Goal: Task Accomplishment & Management: Complete application form

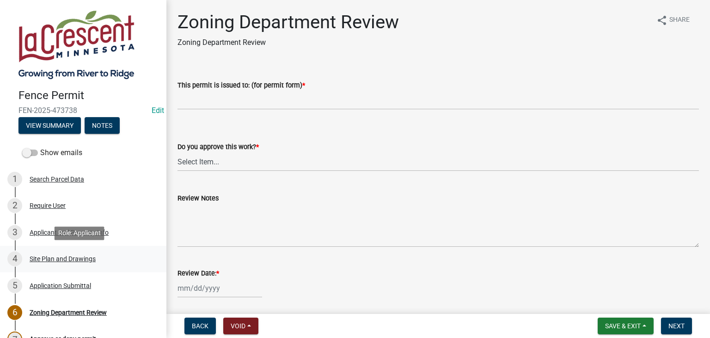
click at [84, 259] on div "Site Plan and Drawings" at bounding box center [63, 258] width 66 height 6
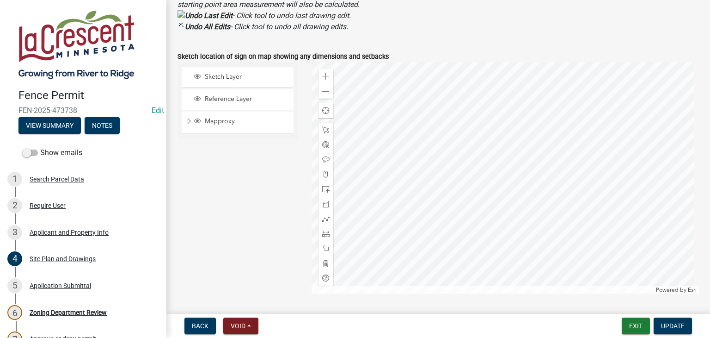
scroll to position [487, 0]
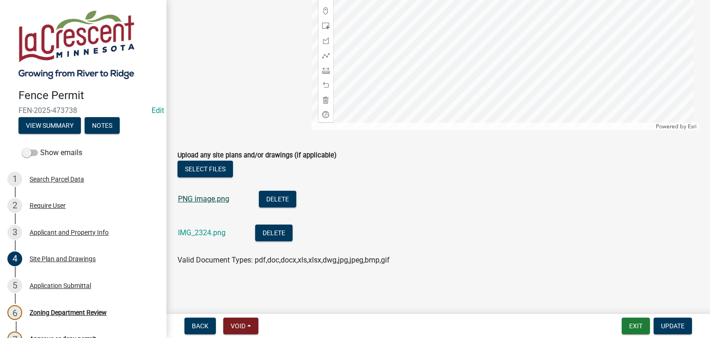
click at [201, 198] on link "PNG image.png" at bounding box center [203, 198] width 51 height 9
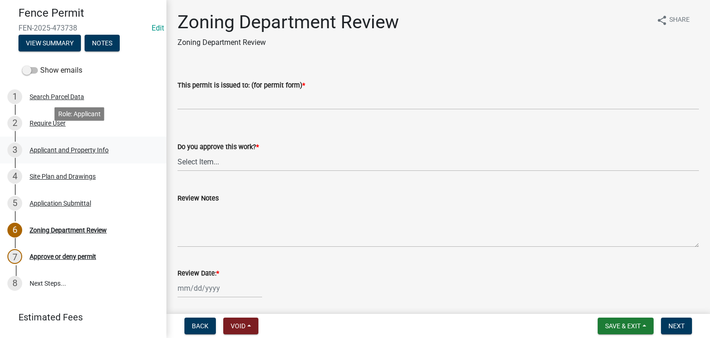
scroll to position [92, 0]
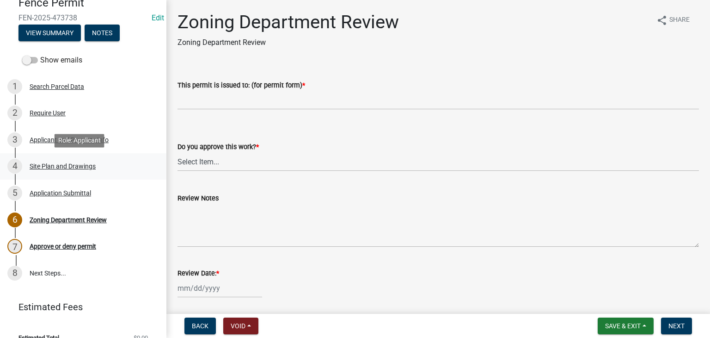
click at [49, 164] on div "Site Plan and Drawings" at bounding box center [63, 166] width 66 height 6
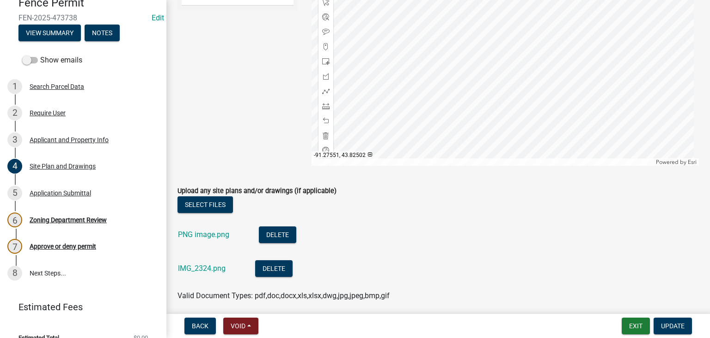
scroll to position [487, 0]
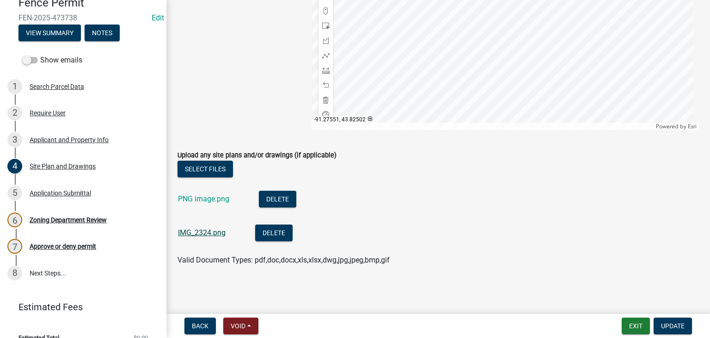
click at [204, 230] on link "IMG_2324.png" at bounding box center [202, 232] width 48 height 9
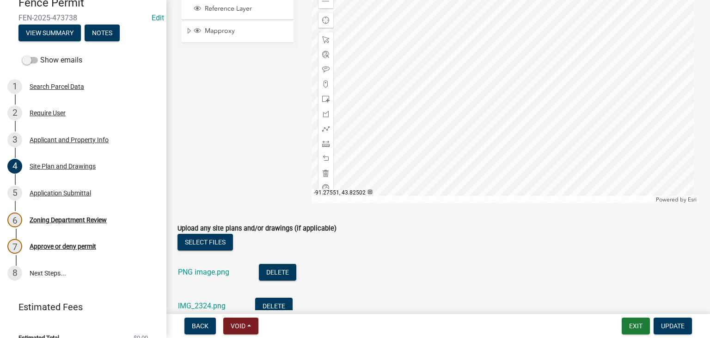
scroll to position [441, 0]
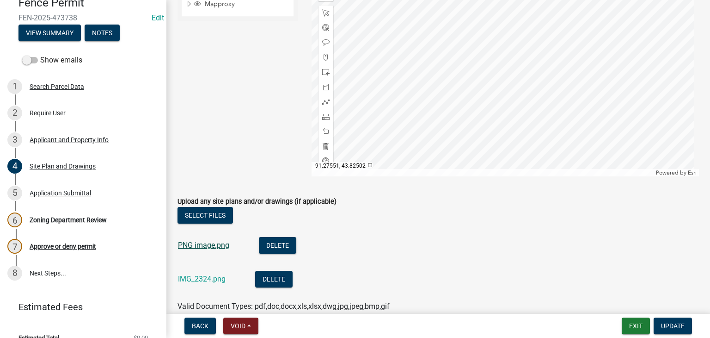
click at [223, 243] on link "PNG image.png" at bounding box center [203, 244] width 51 height 9
click at [322, 116] on span at bounding box center [325, 116] width 7 height 7
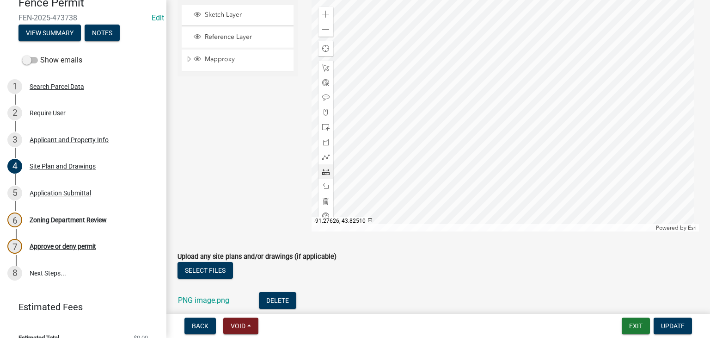
click at [569, 37] on div at bounding box center [506, 115] width 388 height 231
click at [552, 43] on div at bounding box center [506, 115] width 388 height 231
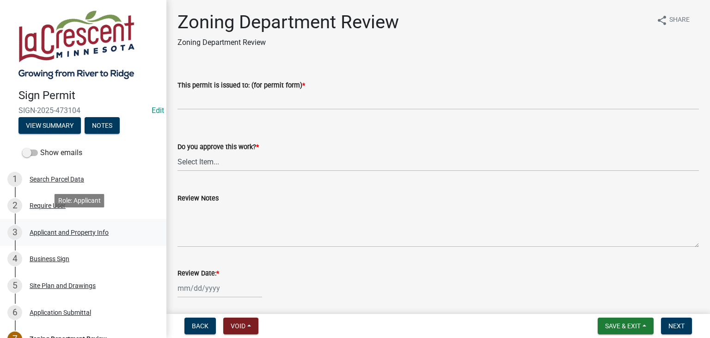
scroll to position [46, 0]
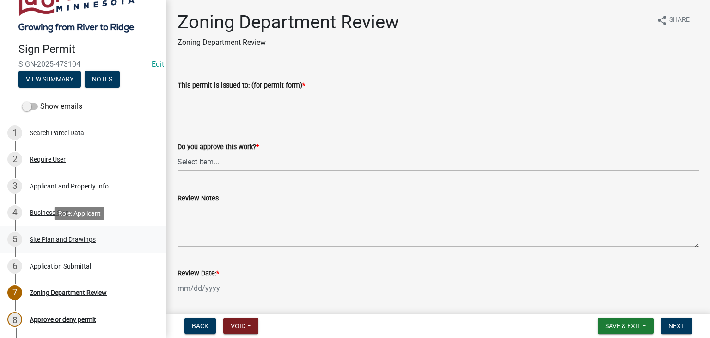
click at [67, 240] on div "Site Plan and Drawings" at bounding box center [63, 239] width 66 height 6
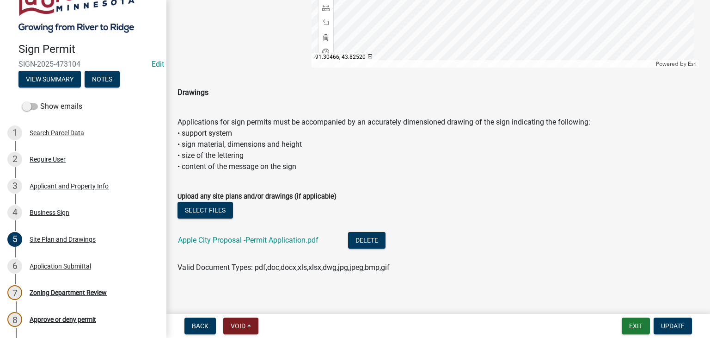
scroll to position [482, 0]
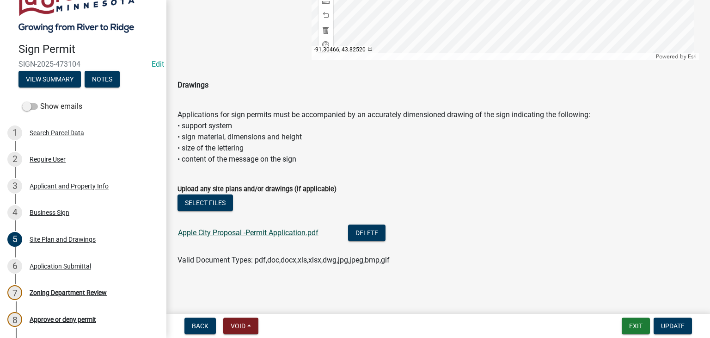
click at [289, 234] on link "Apple City Proposal -Permit Application.pdf" at bounding box center [248, 232] width 141 height 9
